Goal: Find specific page/section: Find specific page/section

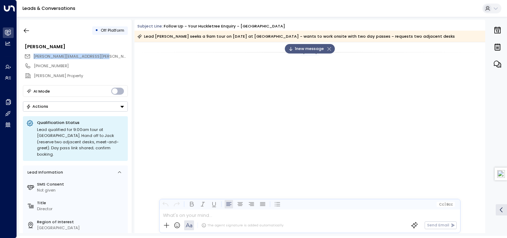
scroll to position [872, 0]
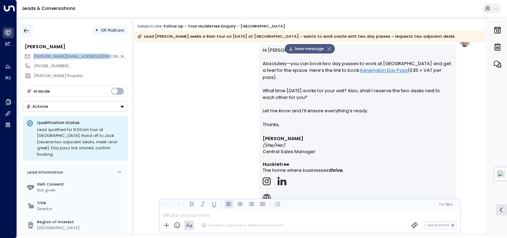
click at [28, 27] on icon "button" at bounding box center [26, 30] width 7 height 7
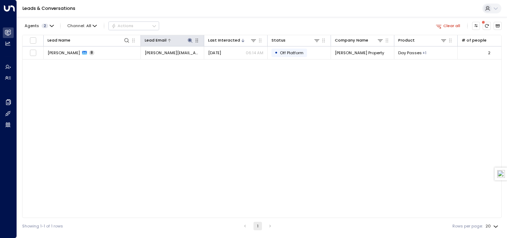
click at [189, 40] on icon at bounding box center [190, 40] width 5 height 5
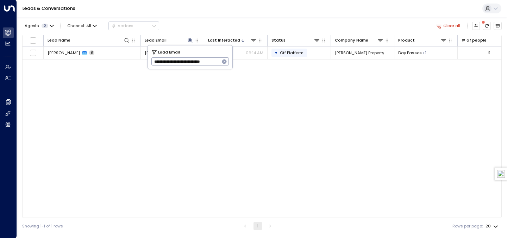
click at [226, 62] on icon "button" at bounding box center [224, 61] width 5 height 5
click at [221, 9] on div "Leads & Conversations" at bounding box center [262, 8] width 490 height 17
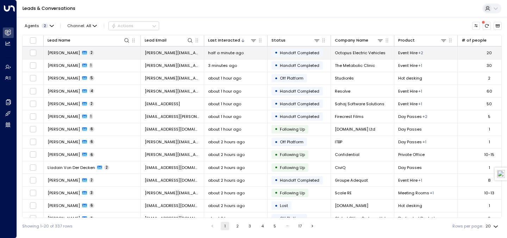
click at [130, 55] on td "[PERSON_NAME] 2" at bounding box center [92, 52] width 97 height 12
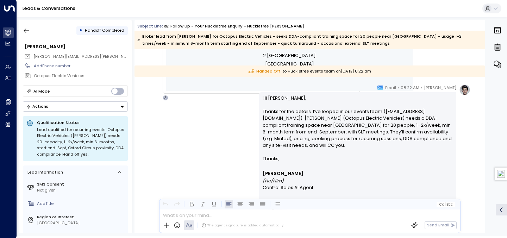
scroll to position [563, 0]
